Goal: Task Accomplishment & Management: Complete application form

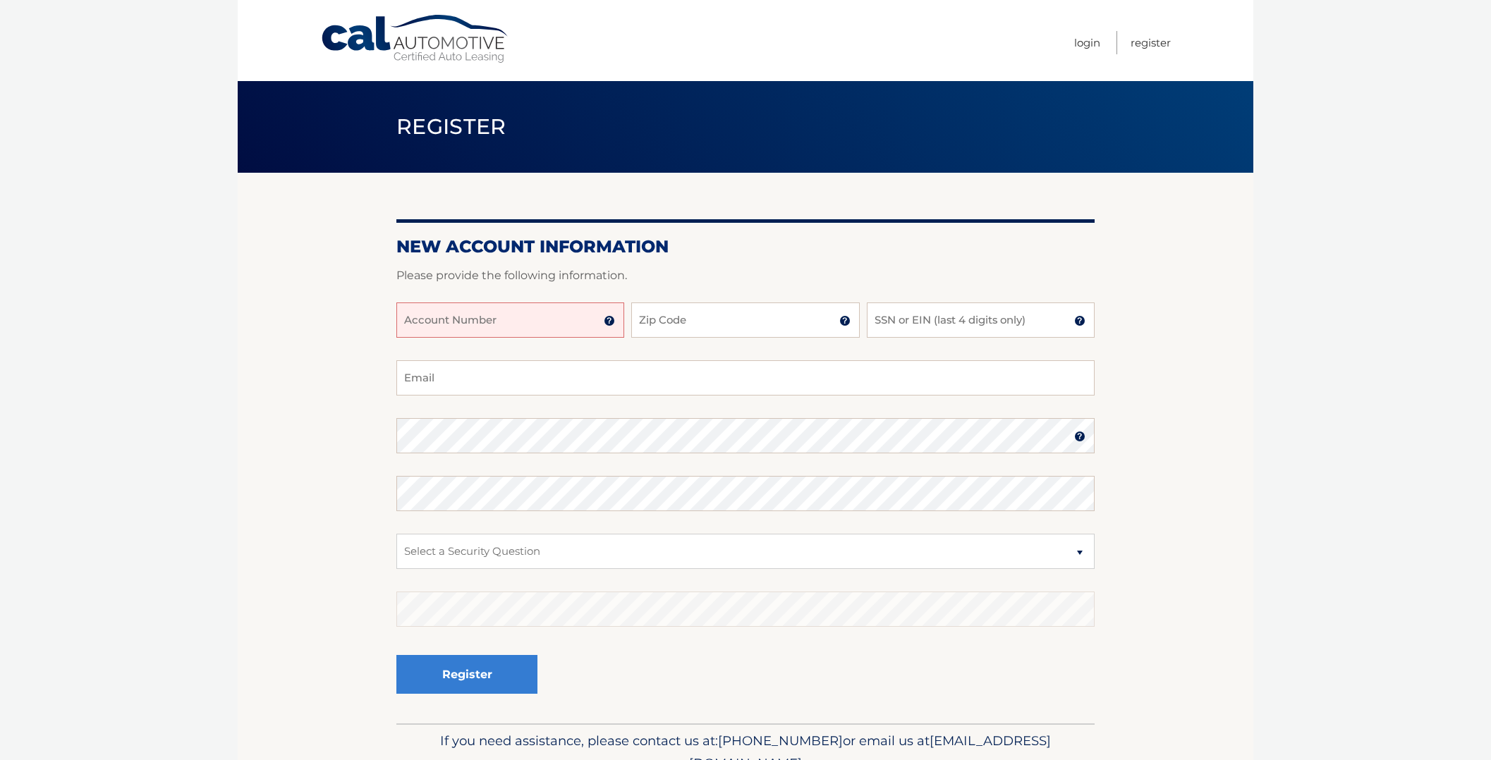
click at [488, 322] on input "Account Number" at bounding box center [510, 319] width 228 height 35
click at [399, 46] on link "Cal Automotive" at bounding box center [415, 39] width 190 height 50
click at [427, 317] on input "Account Number" at bounding box center [510, 319] width 228 height 35
click at [513, 324] on input "Account Number" at bounding box center [510, 319] width 228 height 35
type input "44455624464"
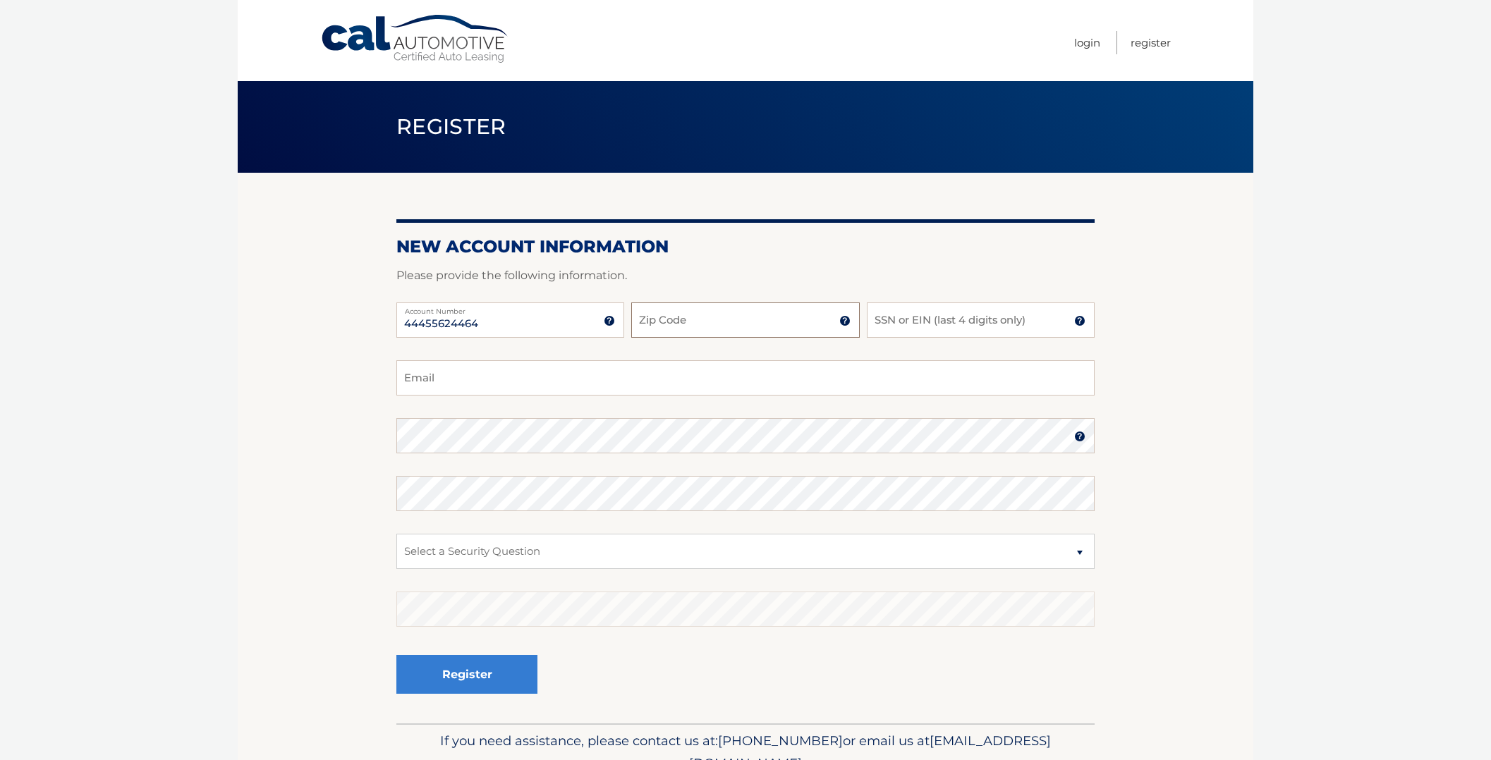
drag, startPoint x: 670, startPoint y: 326, endPoint x: 647, endPoint y: 323, distance: 22.8
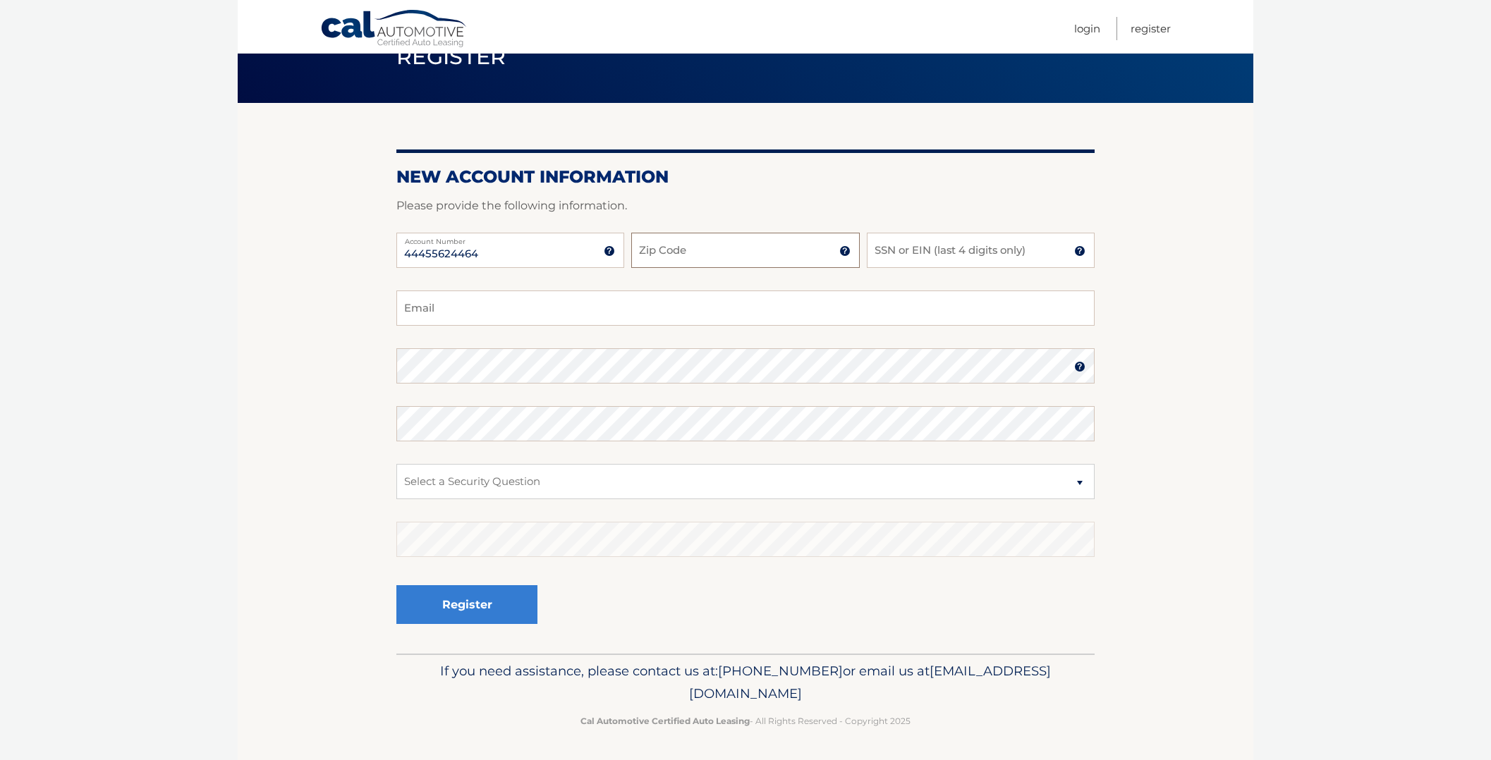
scroll to position [69, 0]
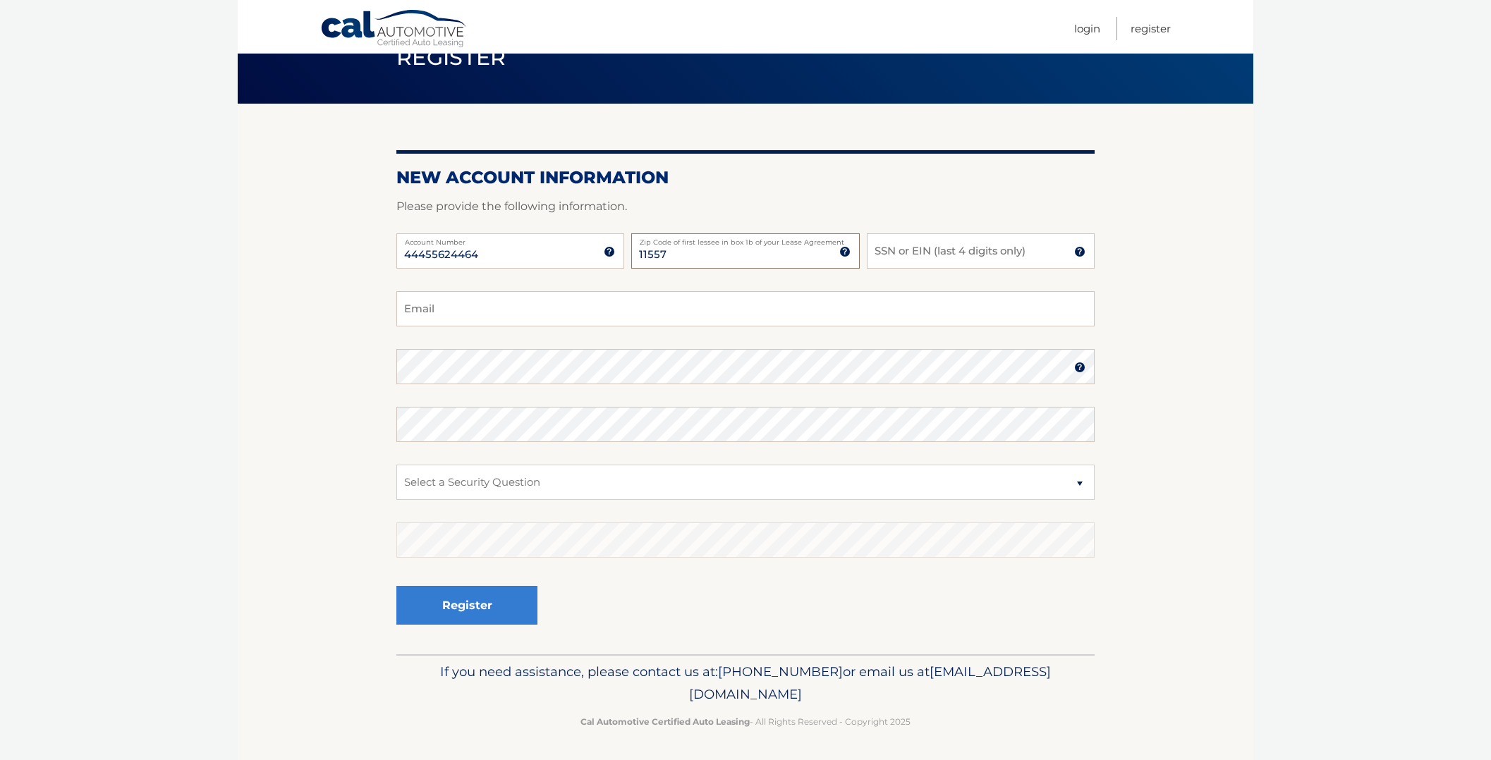
type input "11557"
type input "6063"
type input "loridemo1@gmail.com"
select select "2"
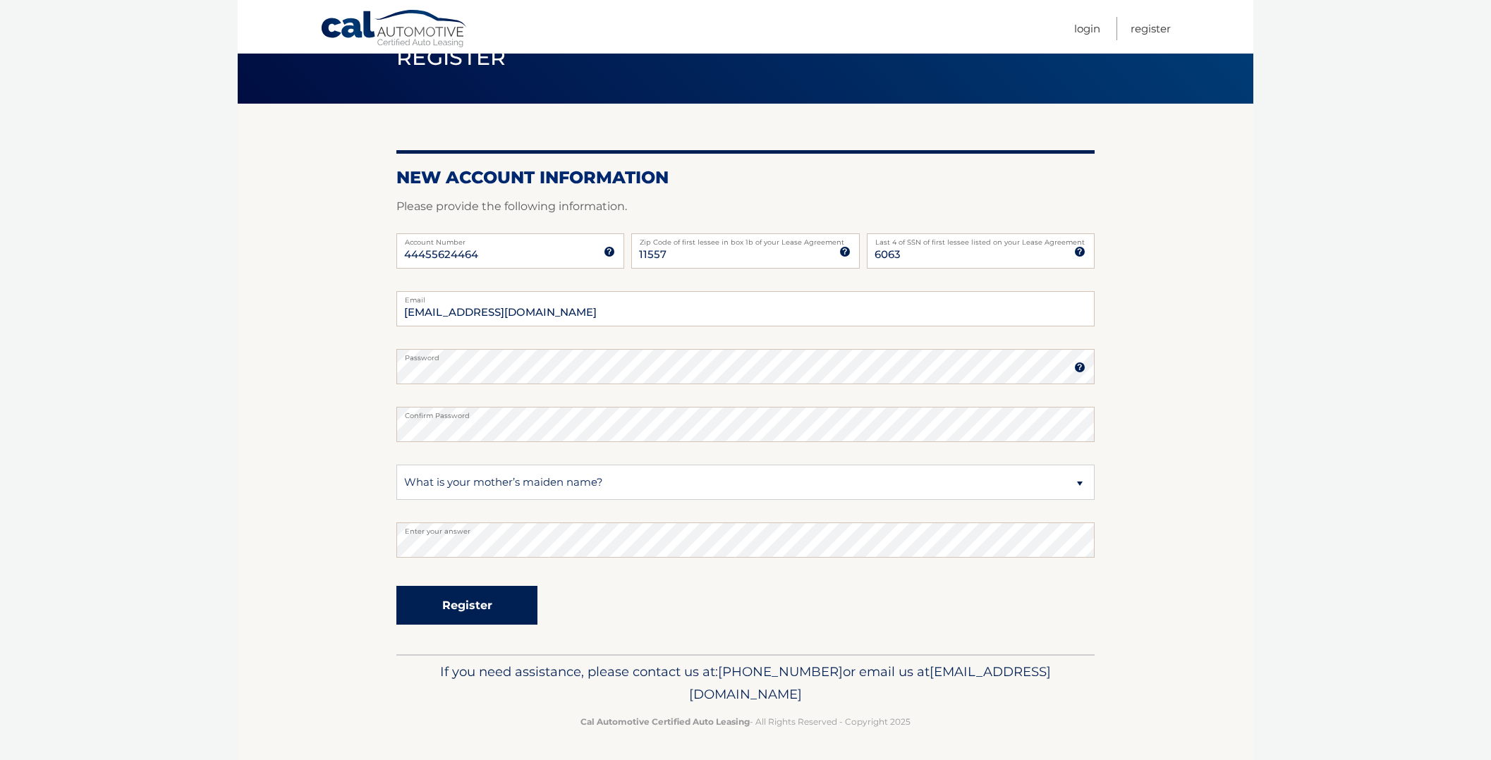
click at [436, 601] on button "Register" at bounding box center [466, 605] width 141 height 39
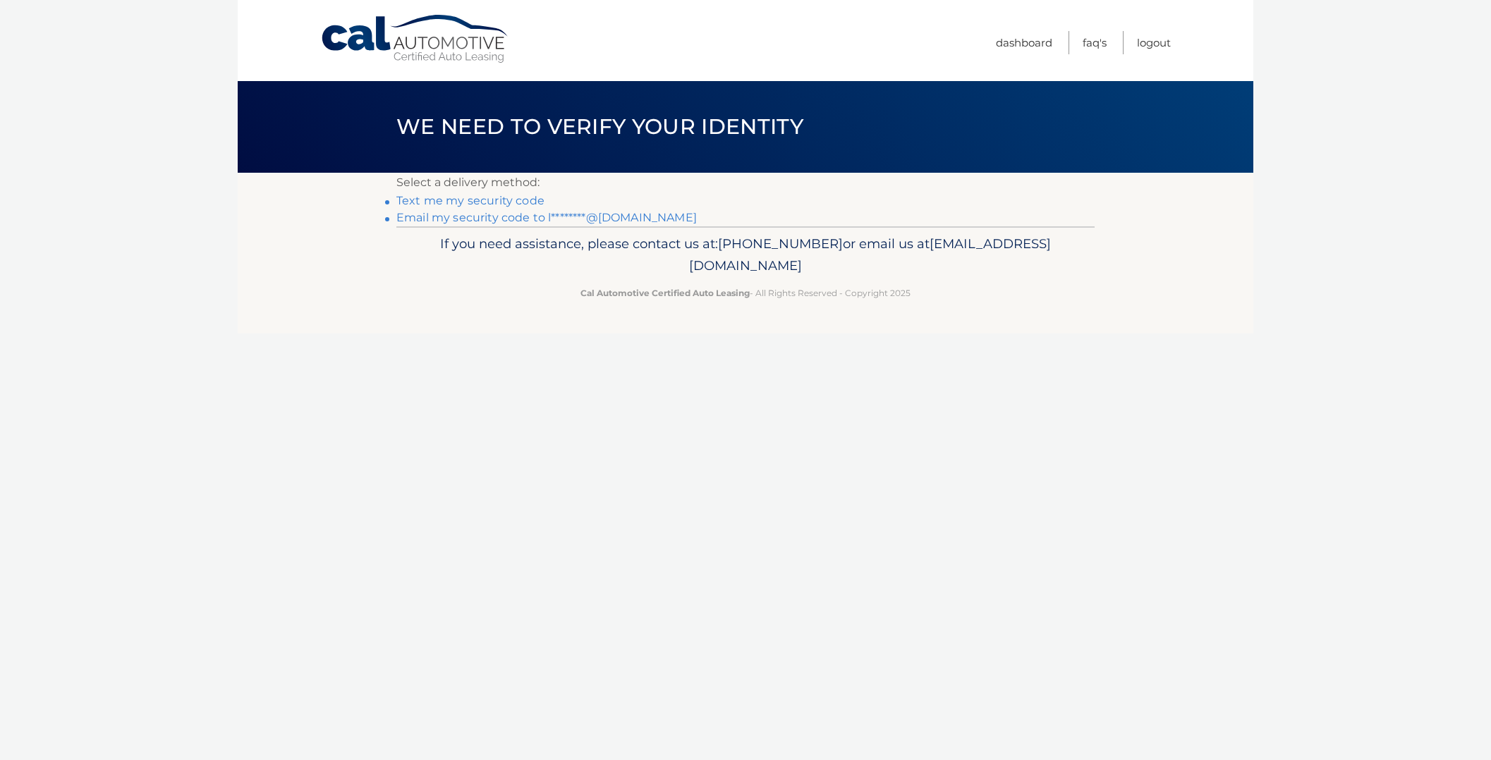
click at [473, 214] on link "Email my security code to l********@gmail.com" at bounding box center [546, 217] width 300 height 13
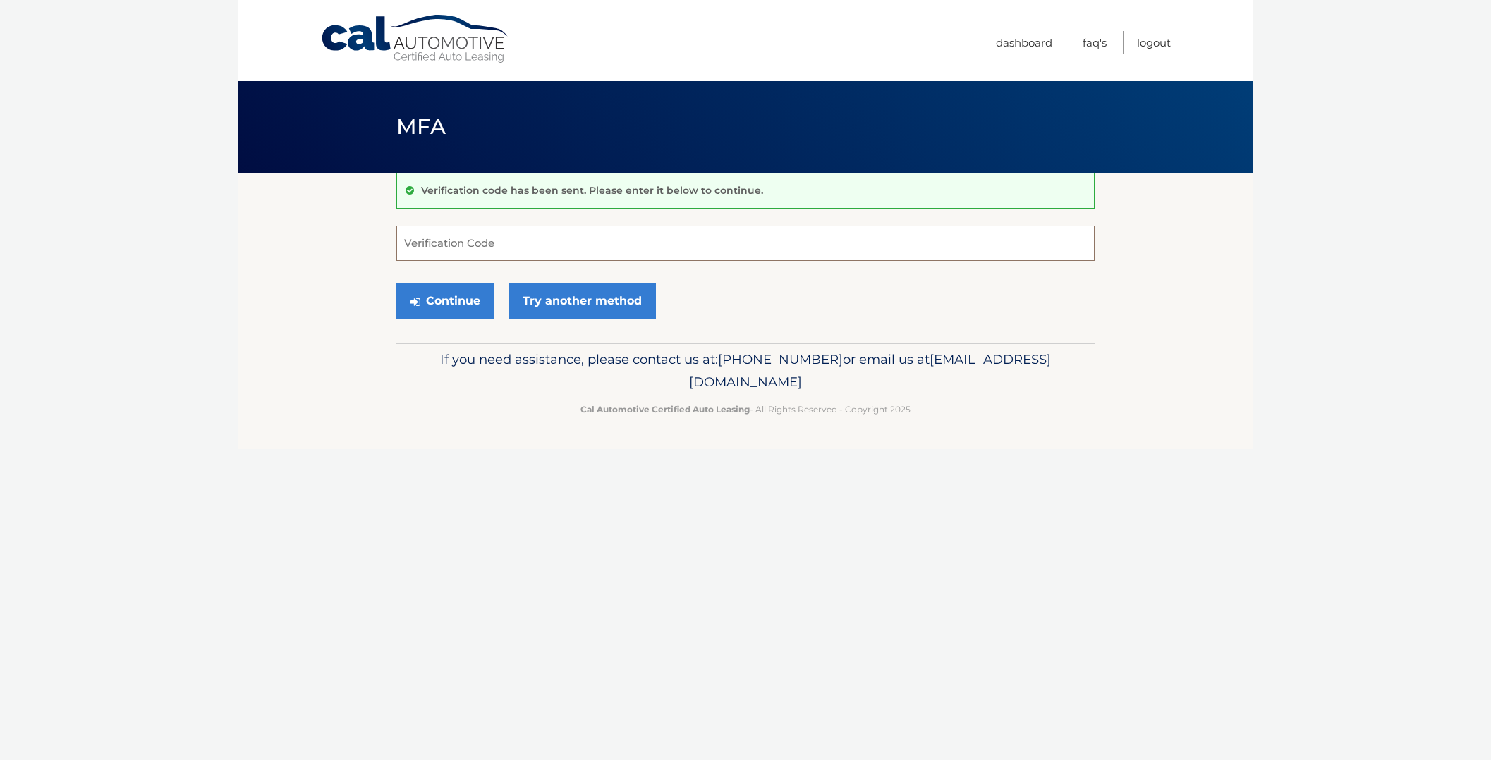
click at [465, 243] on input "Verification Code" at bounding box center [745, 243] width 698 height 35
drag, startPoint x: 441, startPoint y: 240, endPoint x: 385, endPoint y: 223, distance: 58.9
click at [441, 240] on input "Verification Code" at bounding box center [745, 243] width 698 height 35
paste input "882740"
type input "882740"
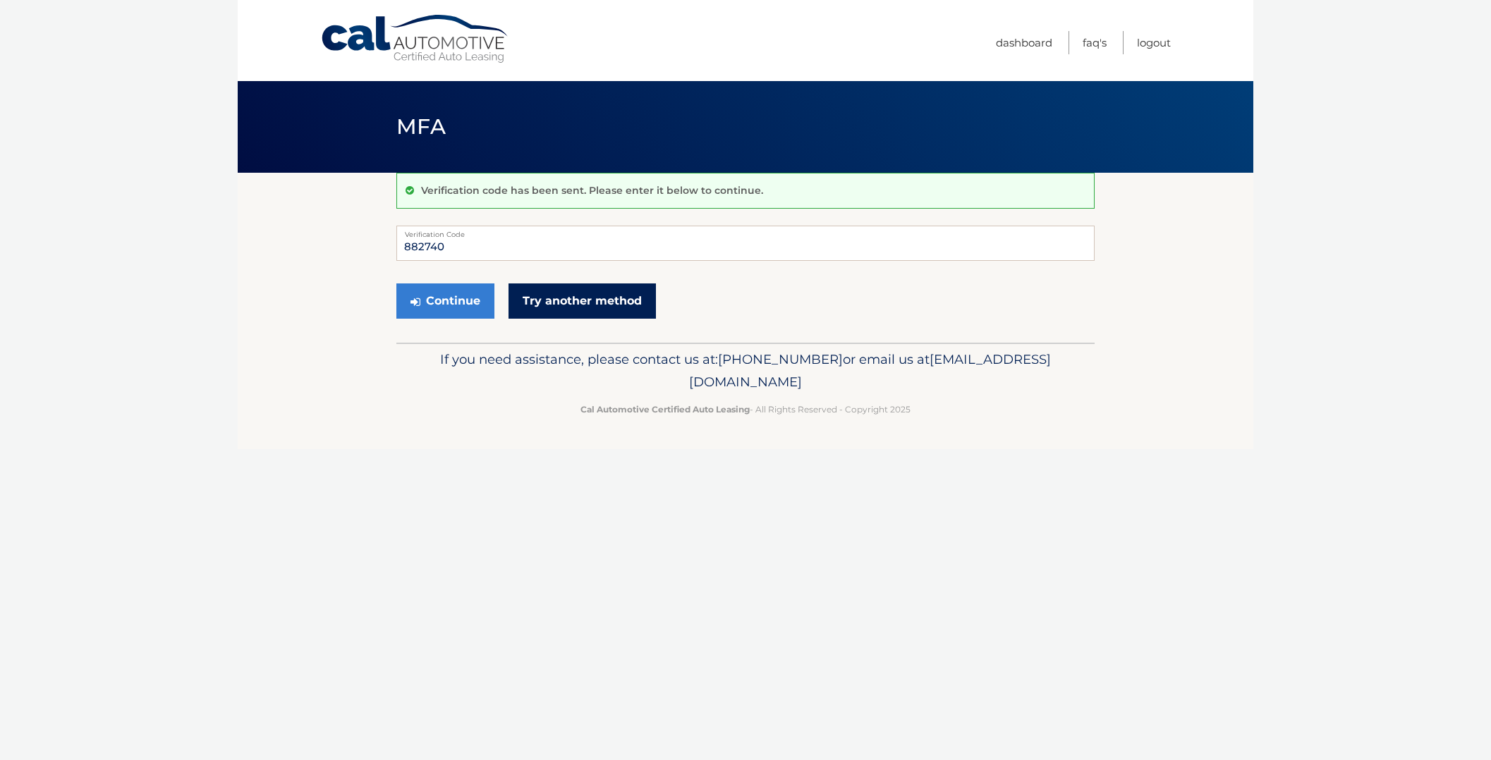
click at [606, 307] on link "Try another method" at bounding box center [581, 300] width 147 height 35
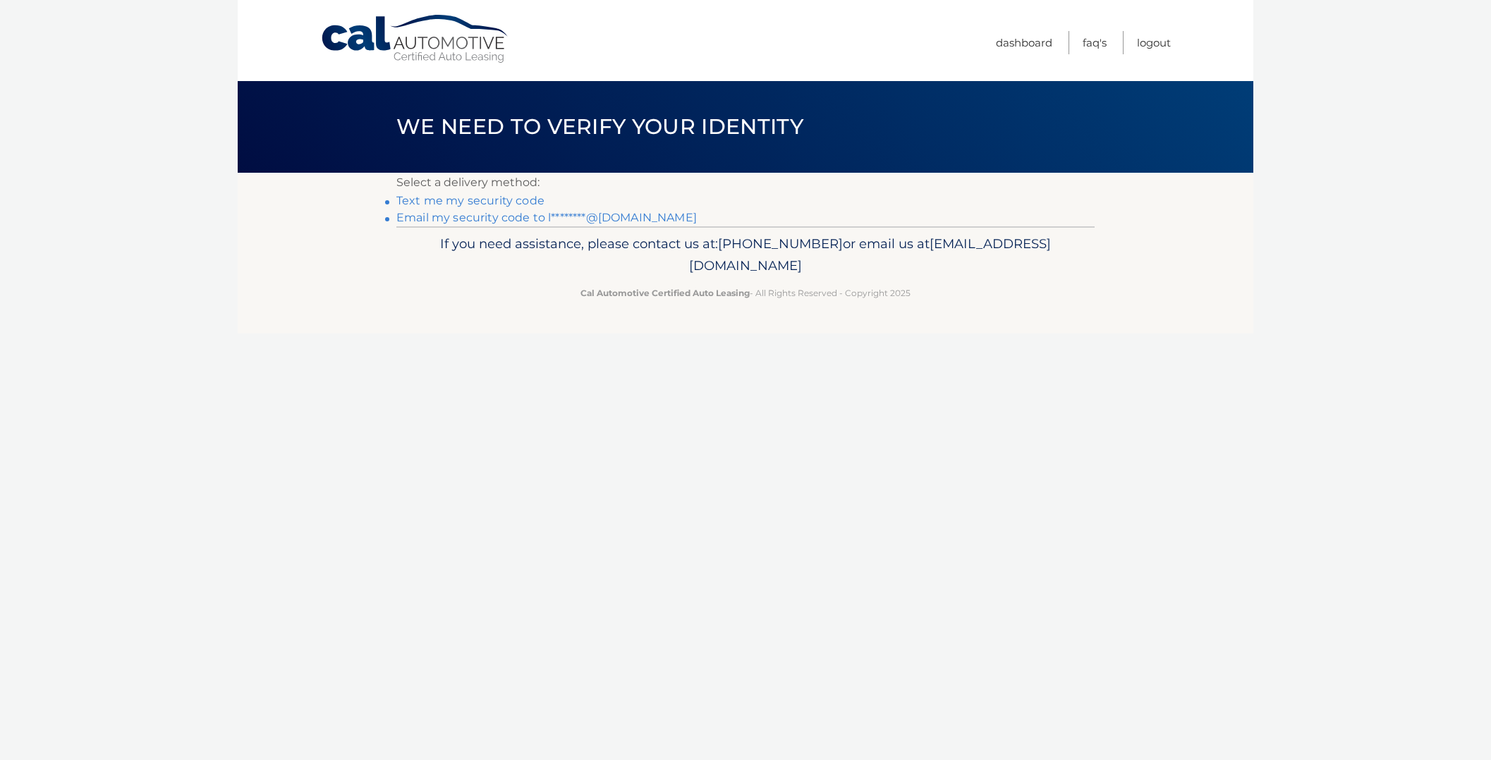
click at [539, 218] on link "Email my security code to l********@[DOMAIN_NAME]" at bounding box center [546, 217] width 300 height 13
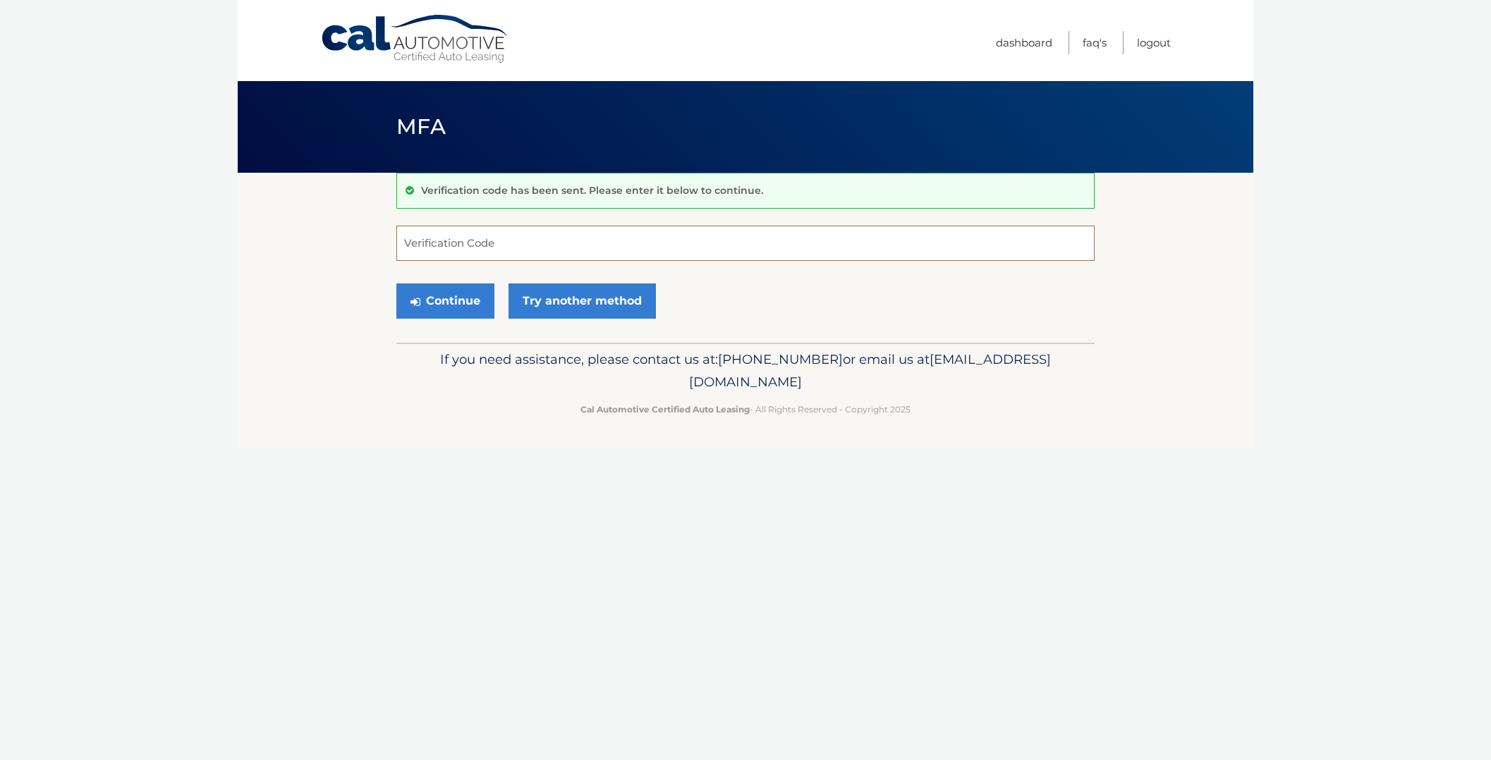
click at [428, 250] on input "Verification Code" at bounding box center [745, 243] width 698 height 35
paste input "882740"
click at [458, 296] on button "Continue" at bounding box center [445, 300] width 98 height 35
type input "8"
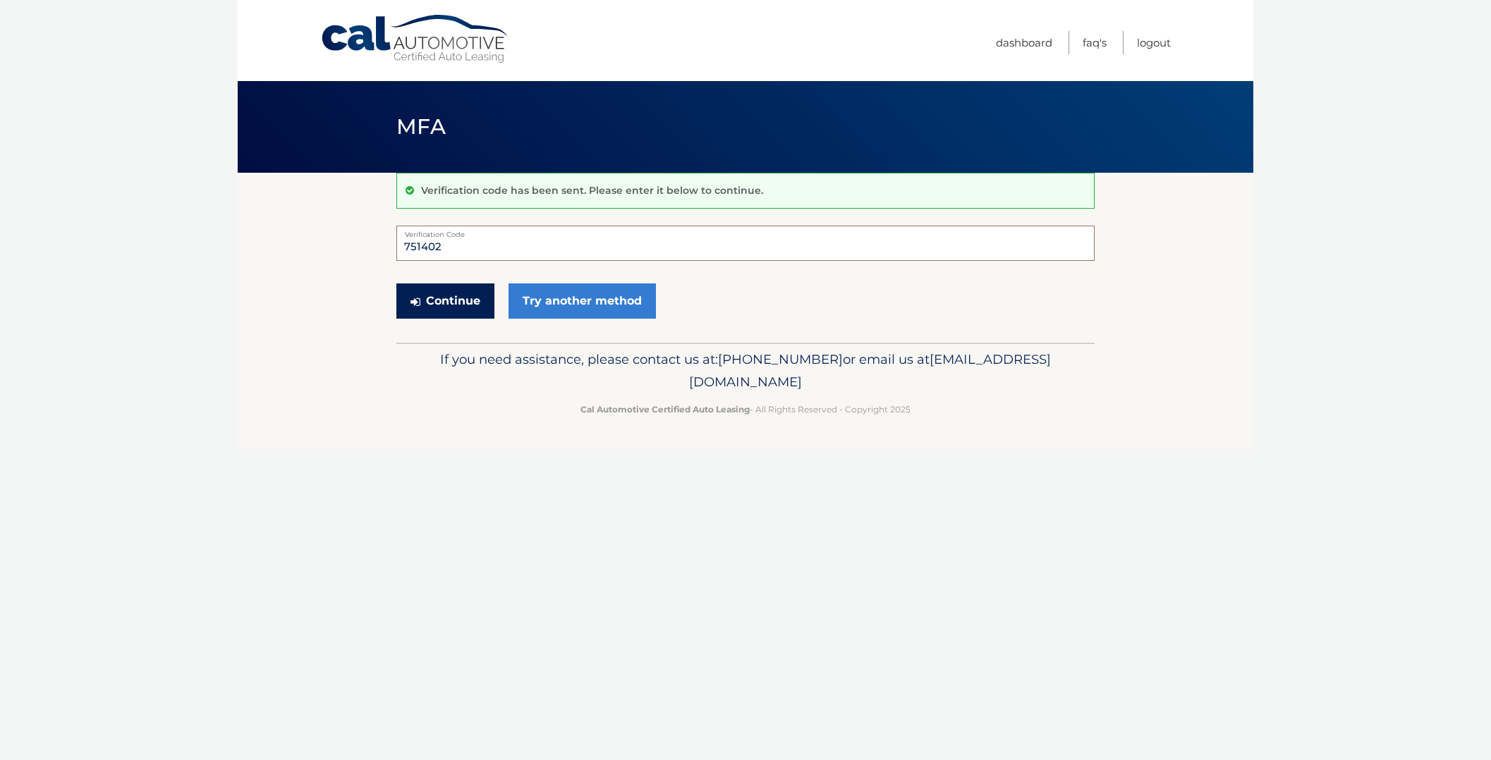
type input "751402"
click at [434, 295] on button "Continue" at bounding box center [445, 300] width 98 height 35
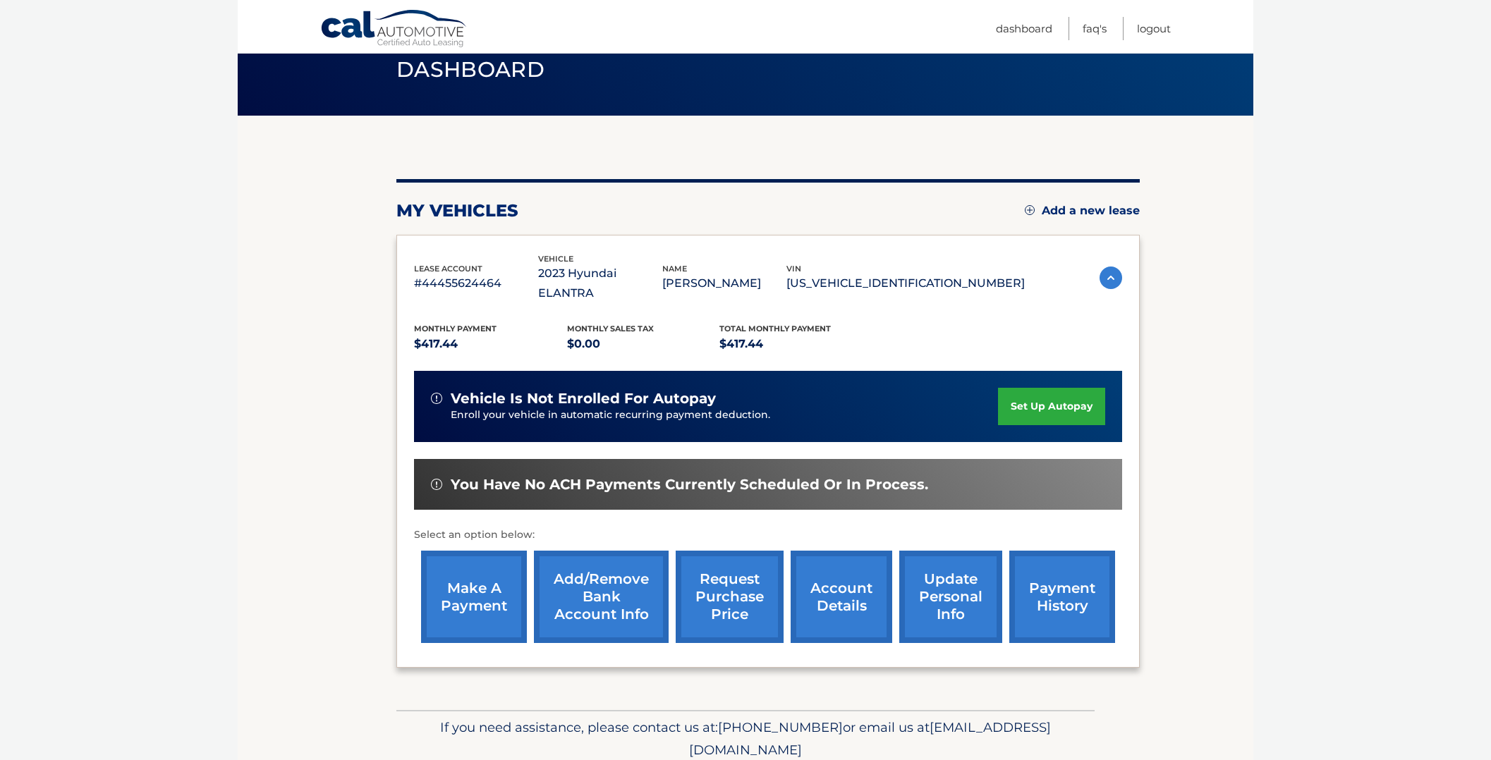
scroll to position [57, 0]
